Goal: Transaction & Acquisition: Purchase product/service

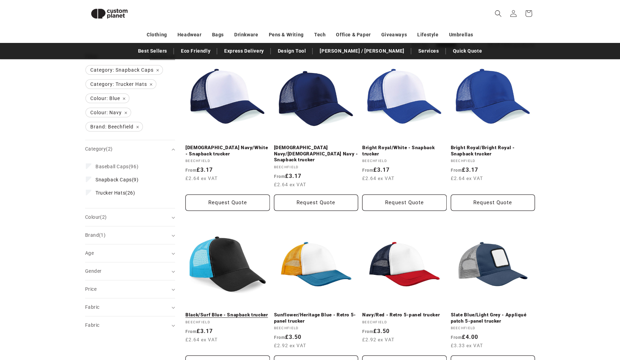
scroll to position [87, 0]
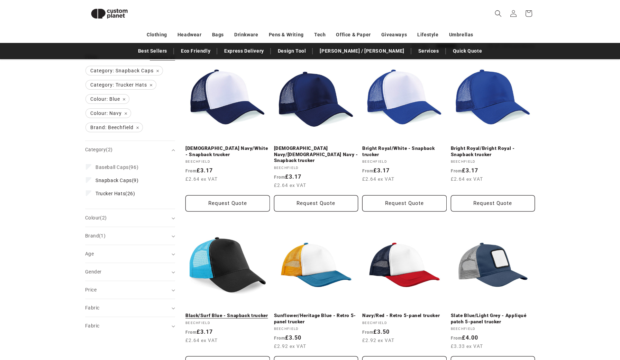
click at [234, 313] on link "Black/Surf Blue - Snapback trucker" at bounding box center [227, 316] width 84 height 6
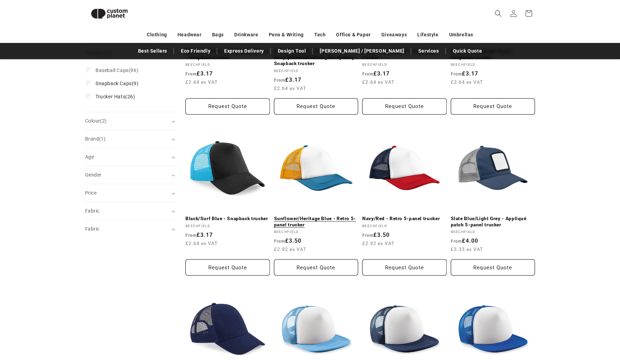
scroll to position [186, 0]
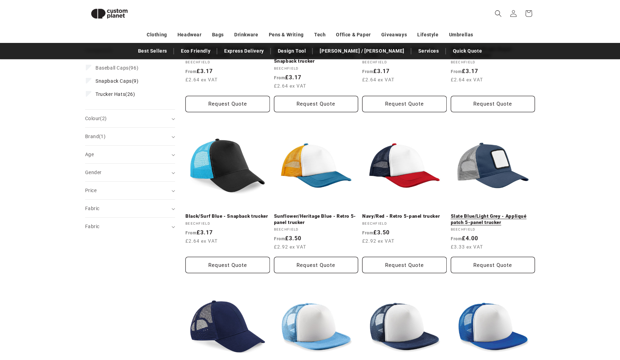
click at [481, 213] on link "Slate Blue/Light Grey - Appliqué patch 5-panel trucker" at bounding box center [493, 219] width 84 height 12
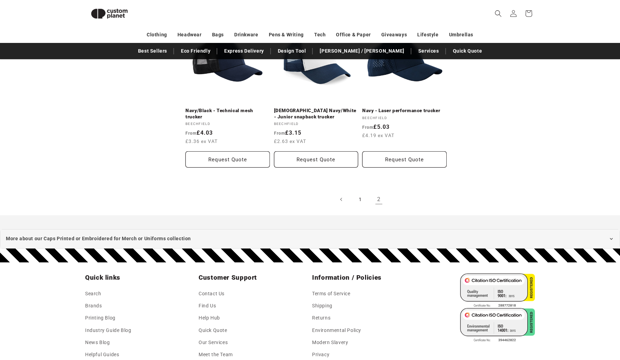
scroll to position [621, 0]
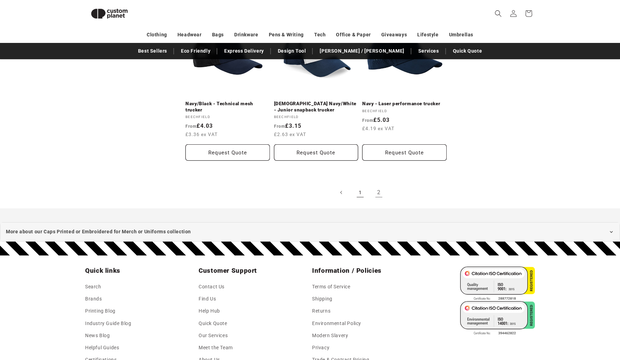
click at [360, 185] on link "1" at bounding box center [360, 192] width 15 height 15
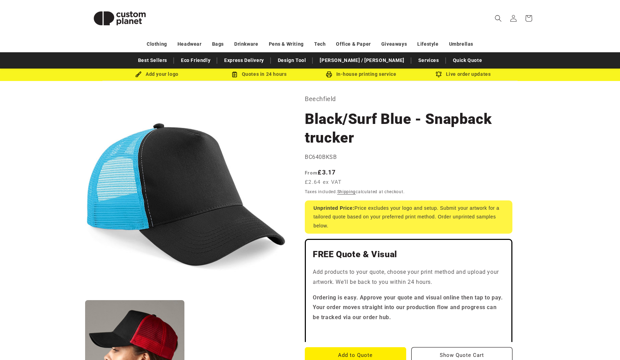
scroll to position [9, 0]
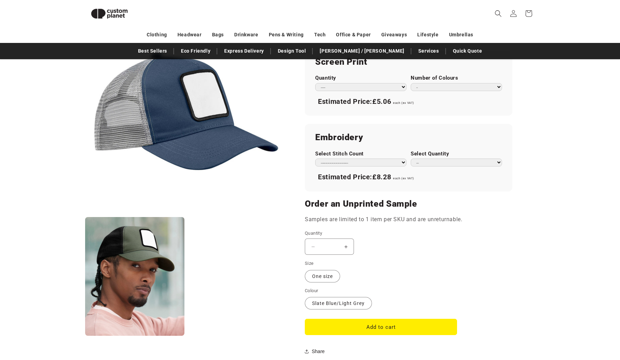
scroll to position [453, 0]
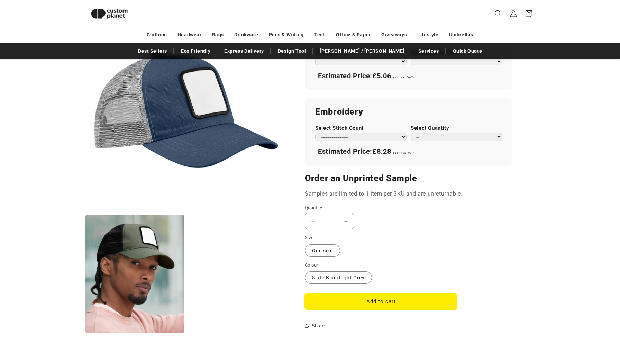
click at [364, 297] on button "Add to cart" at bounding box center [381, 301] width 152 height 16
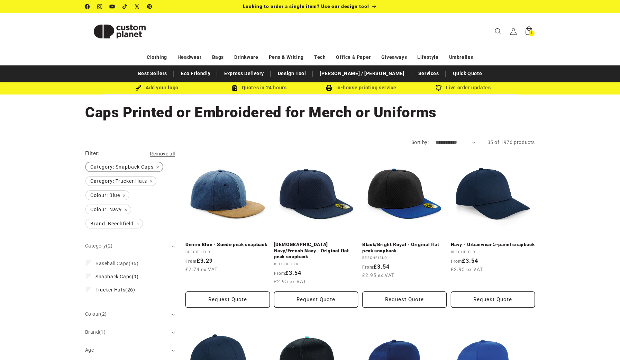
click at [158, 165] on span "Category: Snapback Caps Remove filter" at bounding box center [124, 166] width 77 height 9
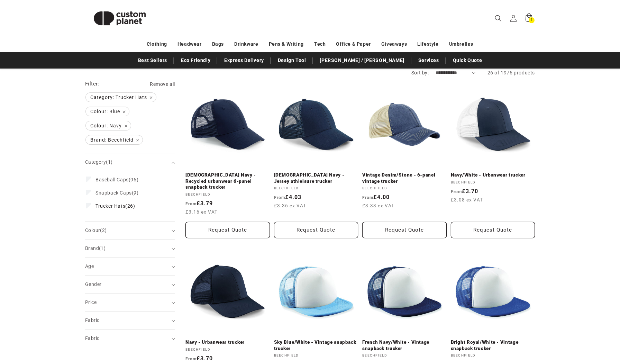
scroll to position [70, 0]
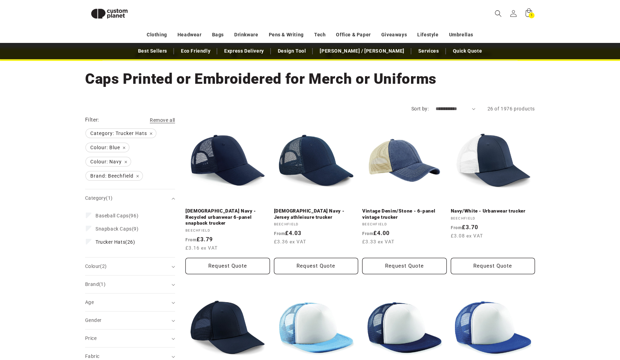
scroll to position [23, 0]
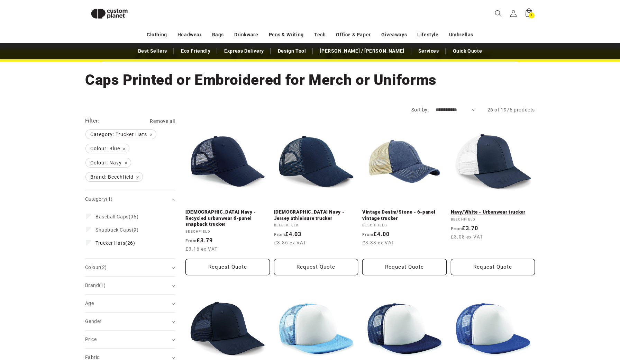
click at [485, 209] on link "Navy/White - Urbanwear trucker" at bounding box center [493, 212] width 84 height 6
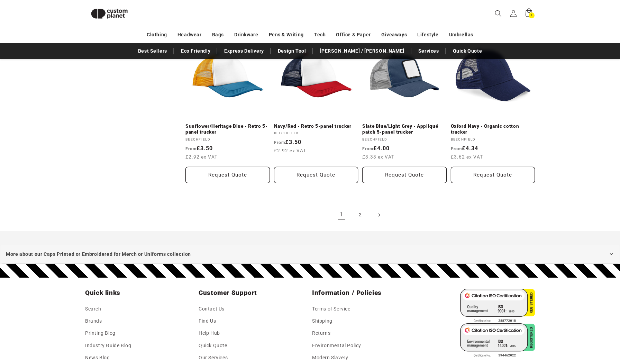
scroll to position [711, 0]
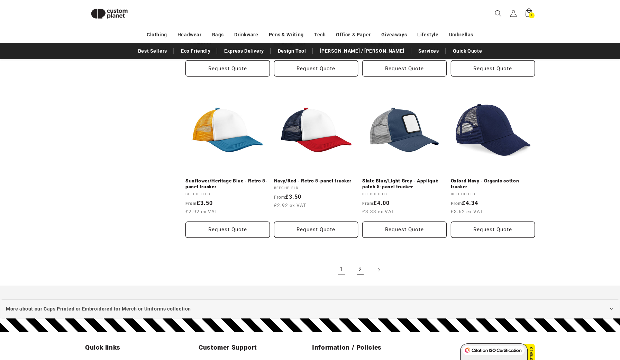
click at [359, 262] on link "2" at bounding box center [360, 269] width 15 height 15
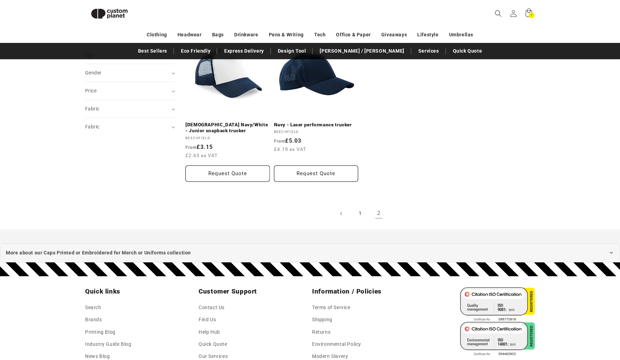
scroll to position [272, 0]
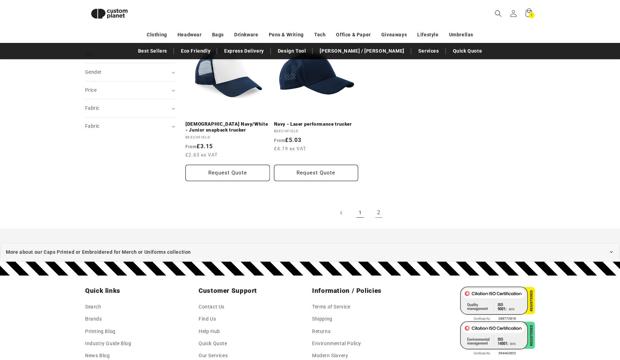
click at [360, 208] on link "1" at bounding box center [360, 212] width 15 height 15
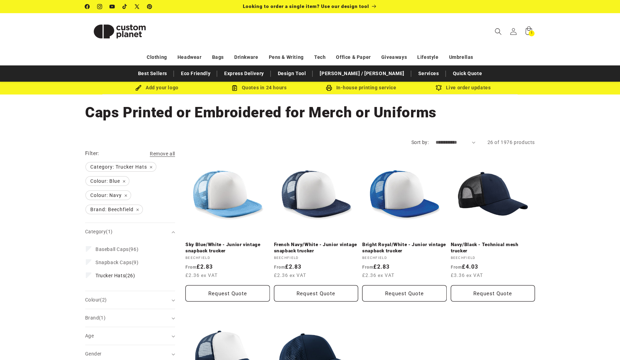
scroll to position [0, 0]
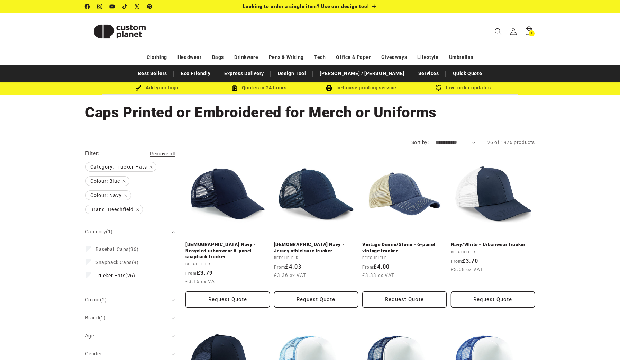
click at [489, 242] on link "Navy/White - Urbanwear trucker" at bounding box center [493, 245] width 84 height 6
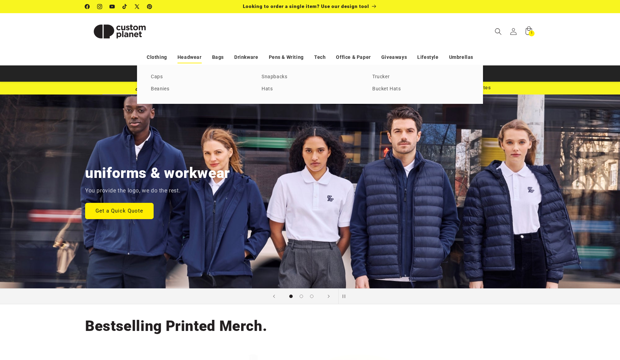
click at [186, 56] on link "Headwear" at bounding box center [190, 57] width 24 height 12
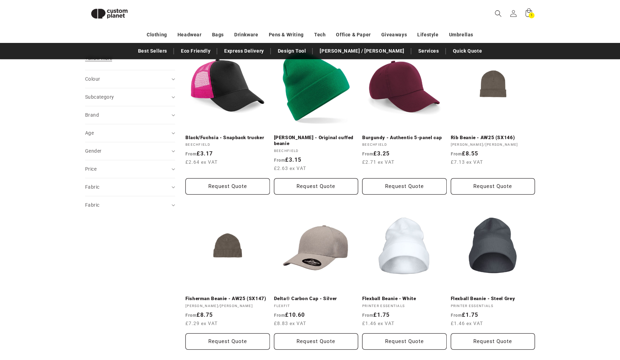
scroll to position [239, 0]
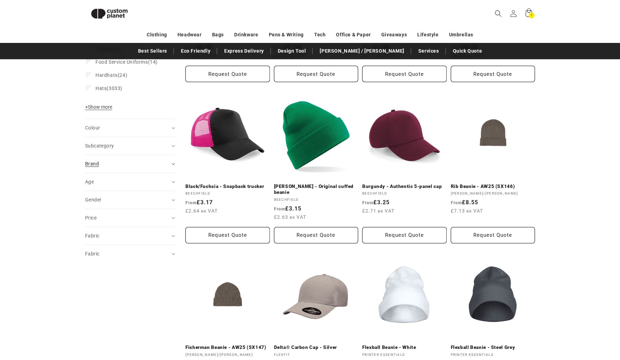
click at [173, 159] on summary "Brand (0)" at bounding box center [130, 164] width 90 height 18
click at [174, 161] on summary "Brand (0)" at bounding box center [130, 164] width 90 height 18
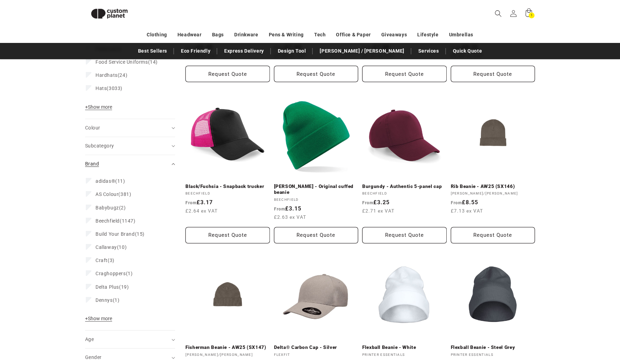
click at [174, 161] on summary "Brand (0)" at bounding box center [130, 164] width 90 height 18
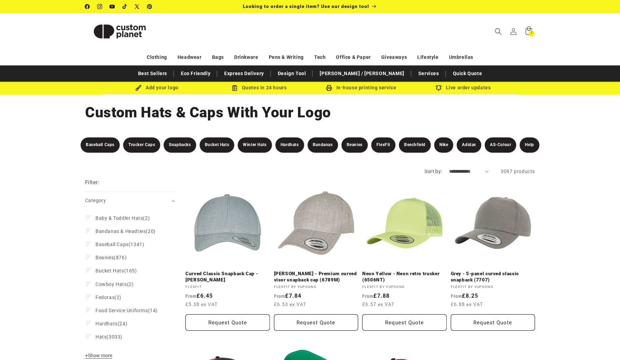
scroll to position [0, 0]
click at [420, 145] on link "Beechfield" at bounding box center [415, 144] width 32 height 15
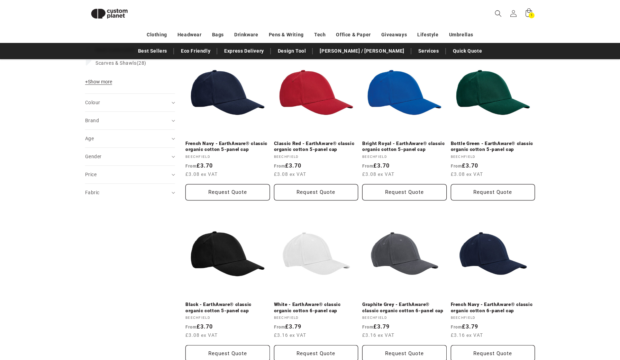
scroll to position [253, 0]
click at [173, 125] on summary "Brand (0)" at bounding box center [130, 120] width 90 height 18
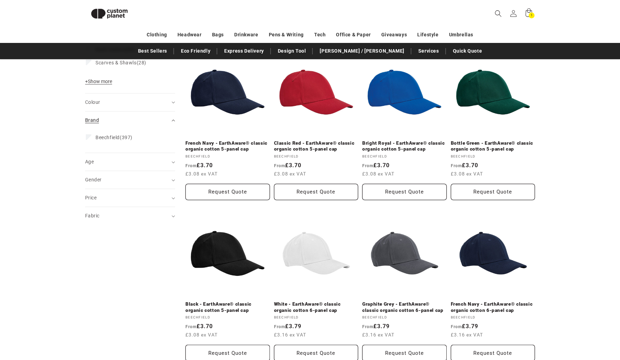
click at [99, 122] on div "Brand (0)" at bounding box center [127, 120] width 84 height 7
click at [172, 124] on summary "Brand (0)" at bounding box center [130, 120] width 90 height 18
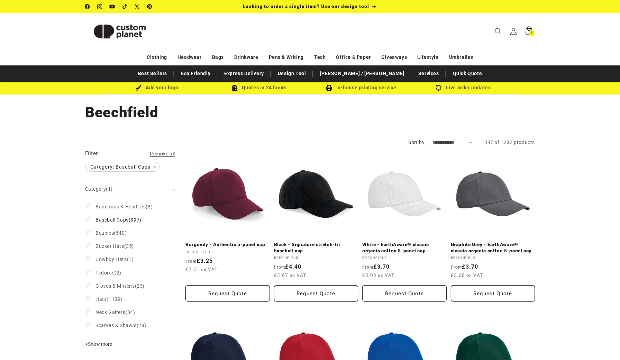
scroll to position [0, 0]
click at [106, 217] on span "Baseball Caps (397)" at bounding box center [119, 220] width 46 height 6
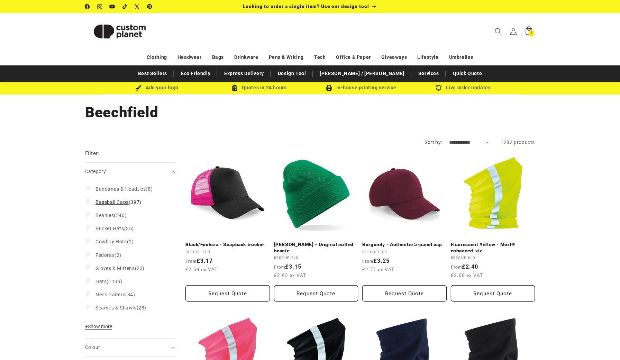
click at [91, 200] on icon at bounding box center [89, 202] width 6 height 6
